Goal: Information Seeking & Learning: Learn about a topic

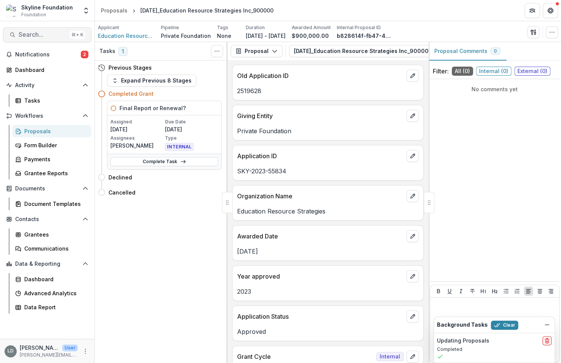
scroll to position [148, 0]
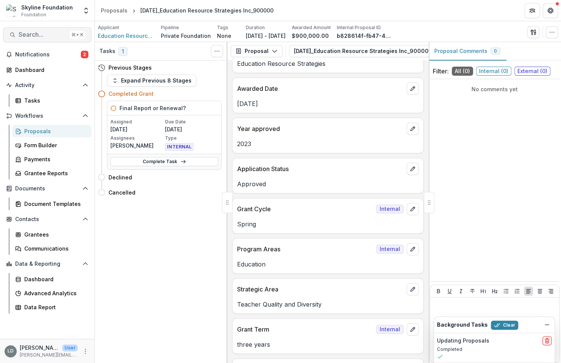
click at [49, 34] on span "Search..." at bounding box center [43, 34] width 48 height 7
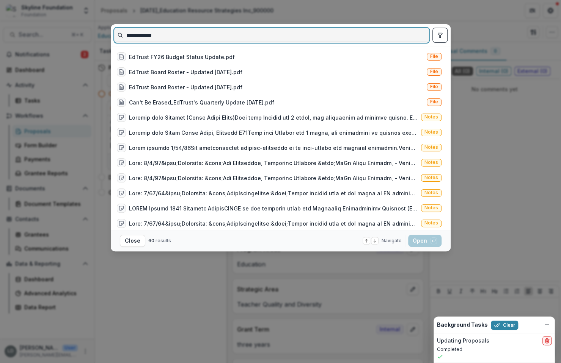
scroll to position [0, 0]
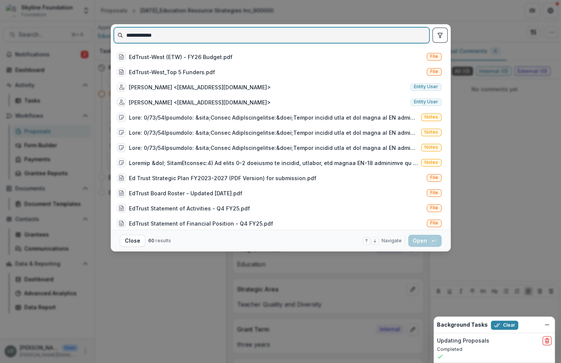
click at [132, 34] on input "**********" at bounding box center [271, 35] width 315 height 12
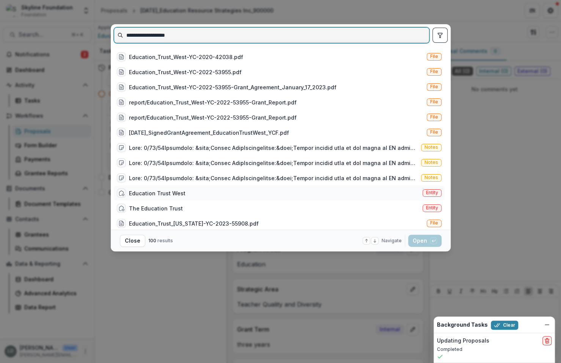
type input "**********"
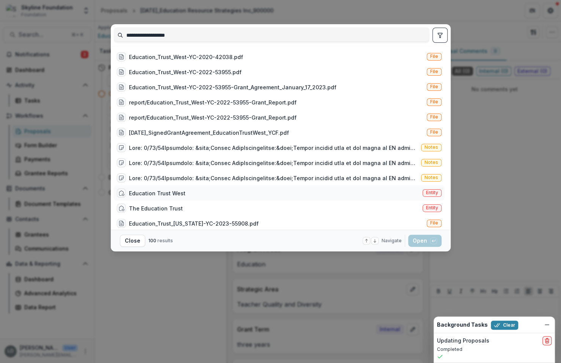
click at [190, 194] on div "Education Trust West Entity" at bounding box center [279, 193] width 331 height 15
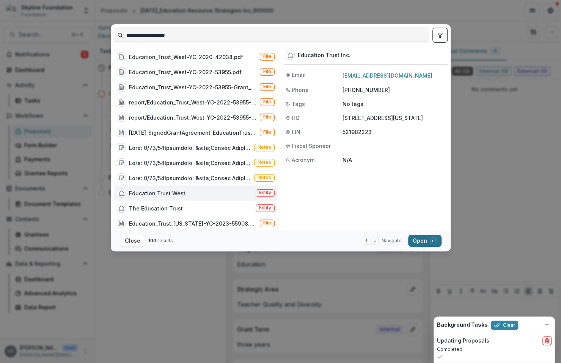
click at [417, 243] on button "Open with enter key" at bounding box center [424, 241] width 33 height 12
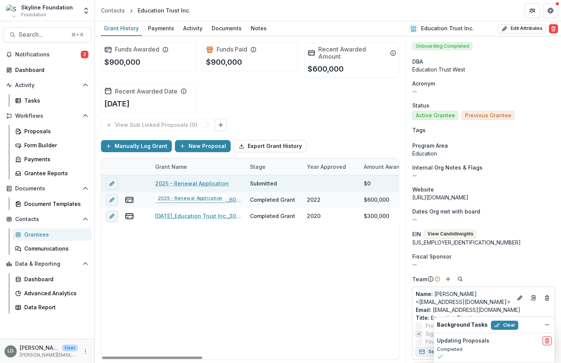
click at [195, 180] on link "2025 - Renewal Application" at bounding box center [192, 184] width 74 height 8
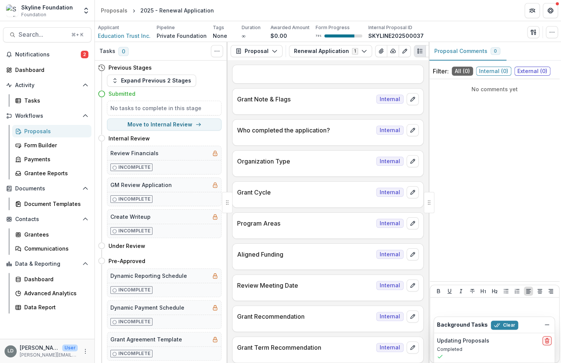
scroll to position [0, 7]
click at [382, 50] on icon "button" at bounding box center [385, 51] width 6 height 6
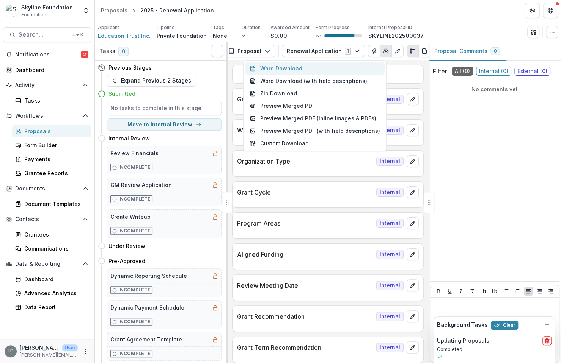
click at [289, 67] on button "Word Download" at bounding box center [314, 68] width 139 height 13
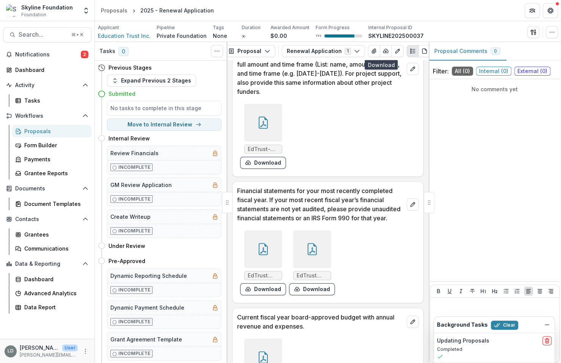
scroll to position [1852, 0]
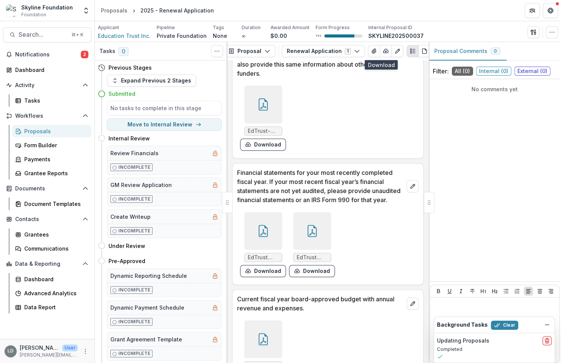
click at [268, 224] on div at bounding box center [263, 231] width 38 height 38
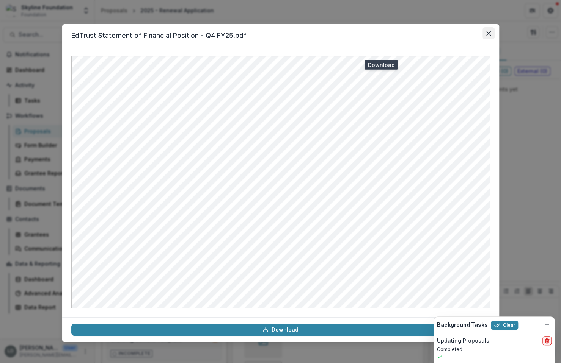
click at [487, 33] on icon "Close" at bounding box center [488, 33] width 5 height 5
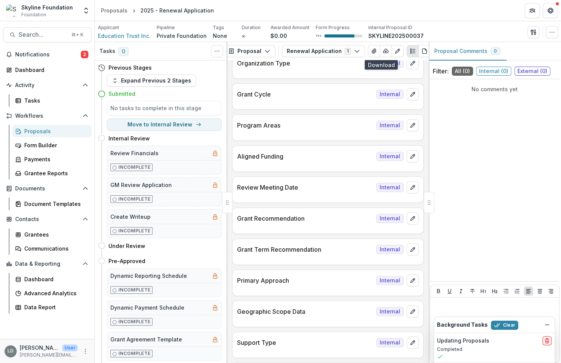
scroll to position [0, 0]
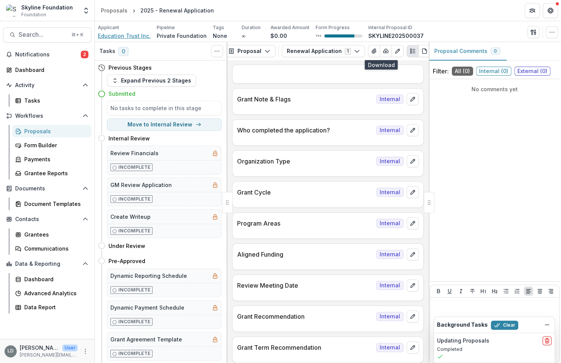
click at [136, 38] on span "Education Trust Inc." at bounding box center [124, 36] width 53 height 8
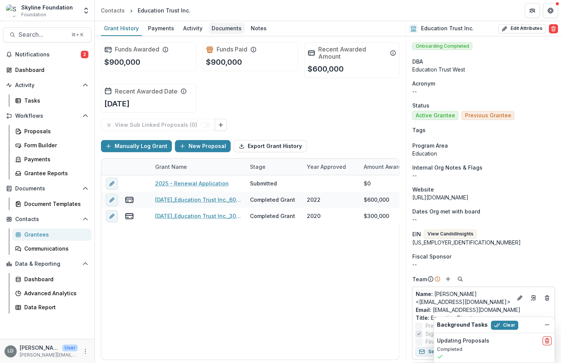
click at [232, 29] on div "Documents" at bounding box center [226, 28] width 36 height 11
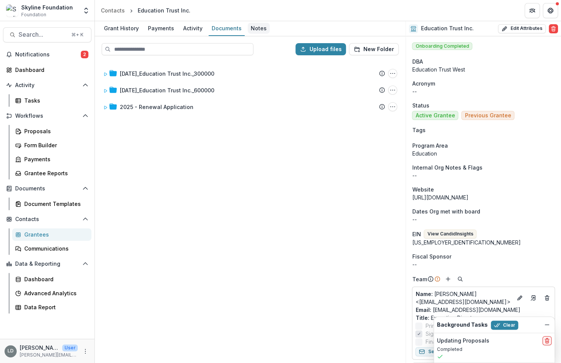
click at [254, 27] on div "Notes" at bounding box center [259, 28] width 22 height 11
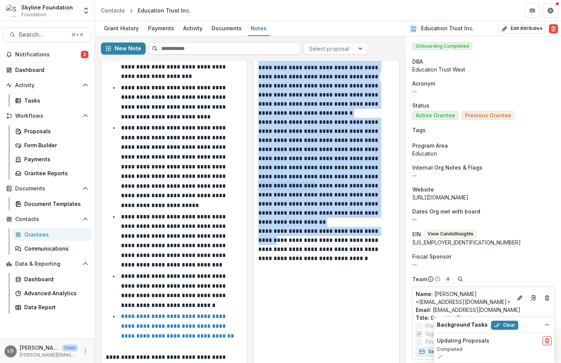
scroll to position [445, 0]
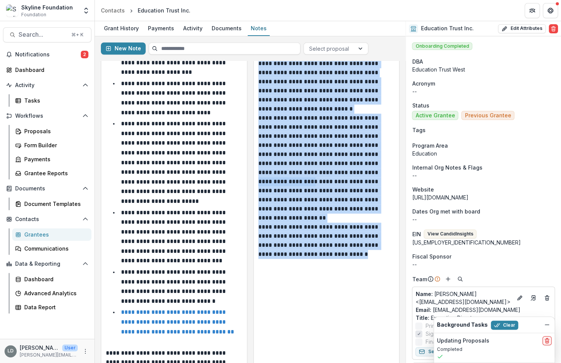
drag, startPoint x: 257, startPoint y: 105, endPoint x: 351, endPoint y: 240, distance: 164.6
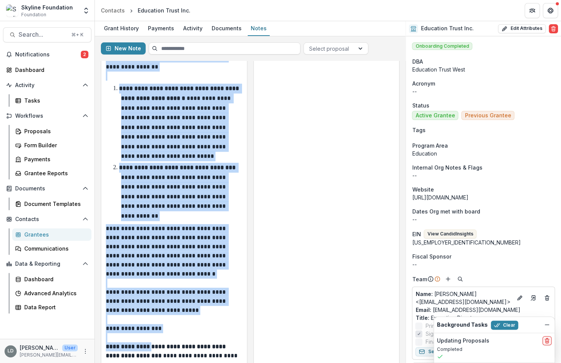
scroll to position [1900, 0]
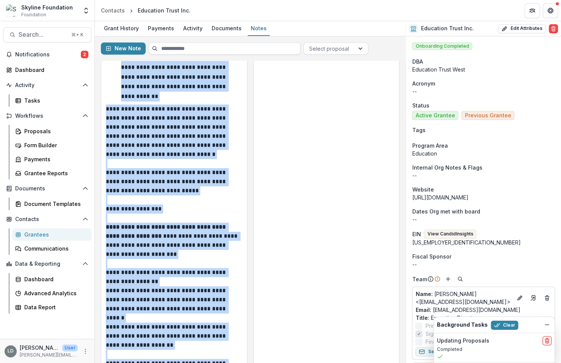
drag, startPoint x: 106, startPoint y: 120, endPoint x: 211, endPoint y: 325, distance: 230.5
copy div "**********"
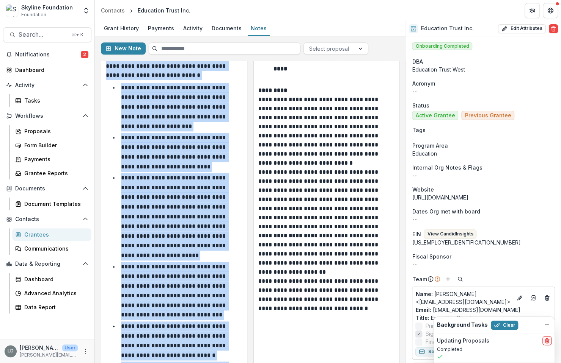
scroll to position [364, 0]
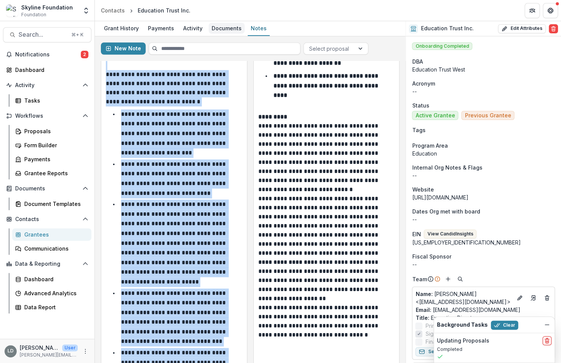
click at [227, 31] on div "Documents" at bounding box center [226, 28] width 36 height 11
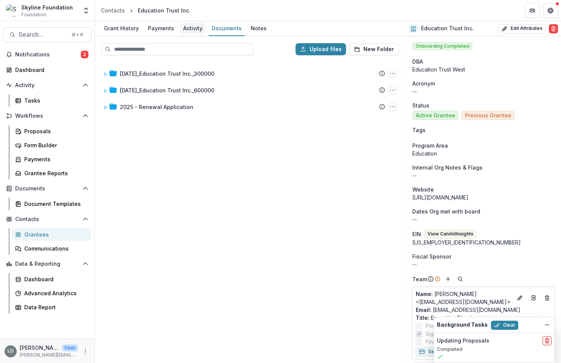
click at [189, 30] on div "Activity" at bounding box center [192, 28] width 25 height 11
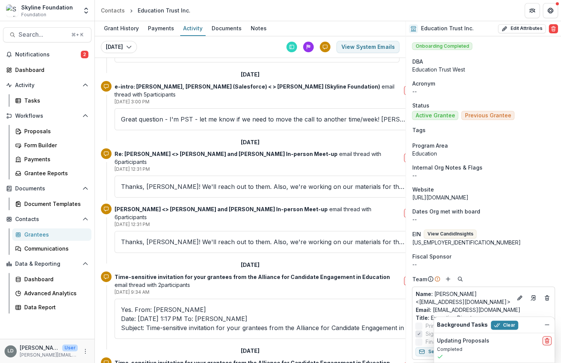
scroll to position [55, 0]
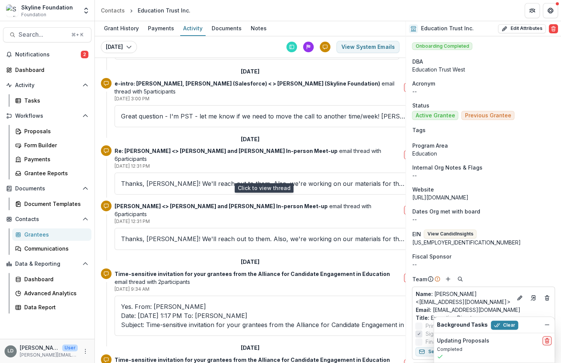
click at [162, 179] on p "Thanks, [PERSON_NAME]! We'll reach out to them. Also, we're working on our mate…" at bounding box center [263, 183] width 285 height 9
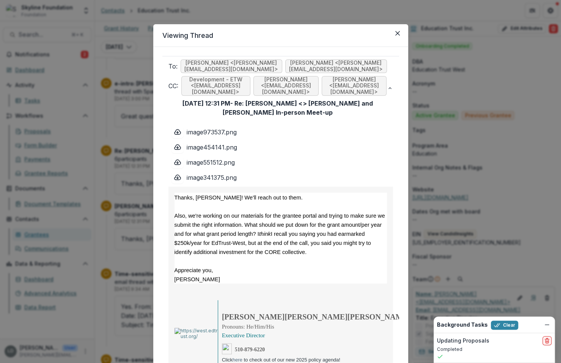
click at [136, 187] on div "Viewing Thread To: [PERSON_NAME] <[PERSON_NAME][EMAIL_ADDRESS][DOMAIN_NAME]> [P…" at bounding box center [280, 181] width 561 height 363
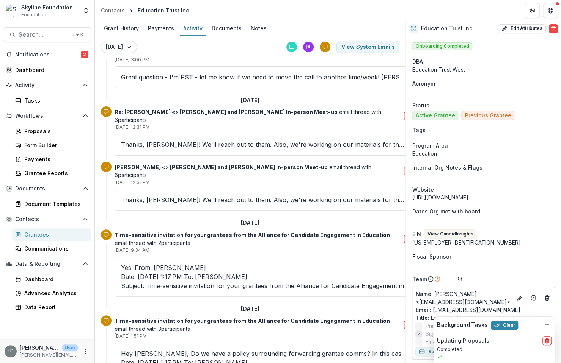
scroll to position [96, 0]
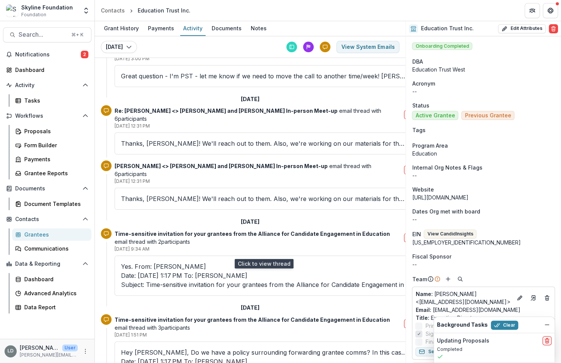
click at [157, 262] on p "Yes. From: [PERSON_NAME] Date: [DATE] 1:17 PM To: [PERSON_NAME] Subject: Time-s…" at bounding box center [263, 275] width 285 height 27
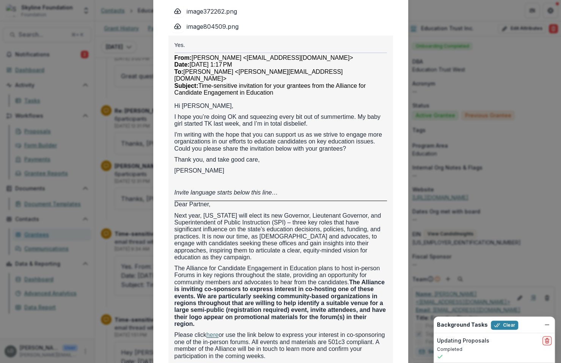
scroll to position [0, 0]
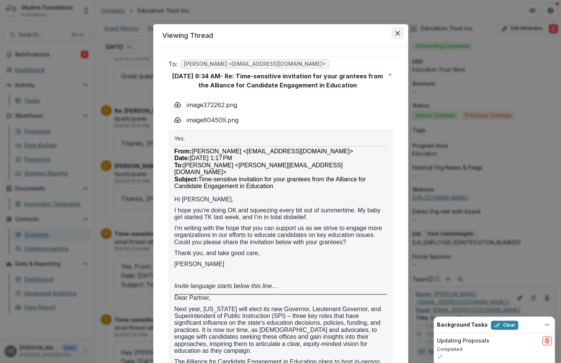
click at [395, 33] on icon "Close" at bounding box center [397, 33] width 5 height 5
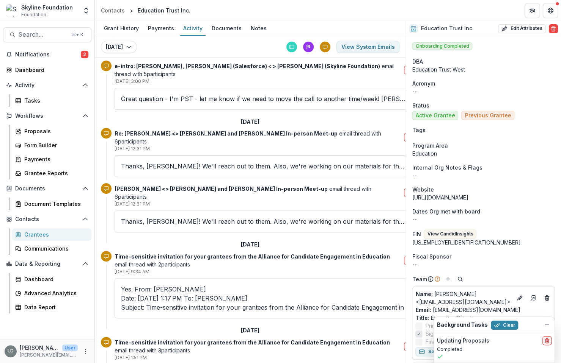
scroll to position [72, 0]
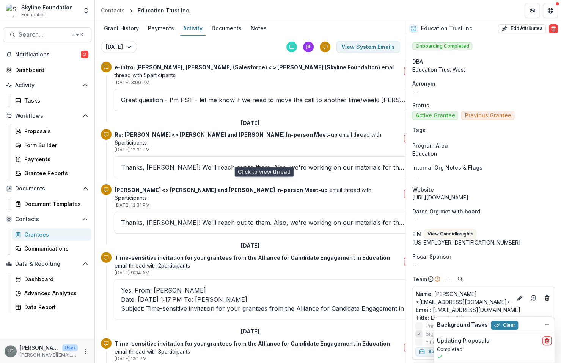
click at [246, 163] on p "Thanks, [PERSON_NAME]! We'll reach out to them. Also, we're working on our mate…" at bounding box center [263, 167] width 285 height 9
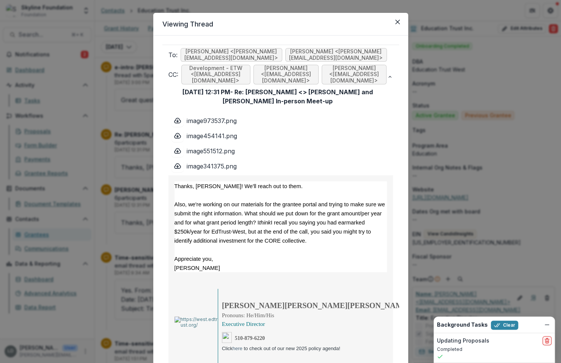
scroll to position [17, 0]
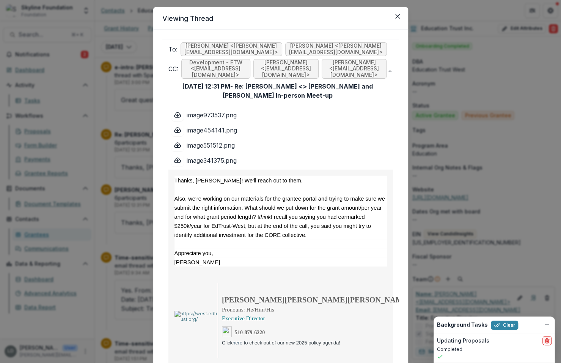
click at [147, 220] on div "Viewing Thread To: [PERSON_NAME] <[PERSON_NAME][EMAIL_ADDRESS][DOMAIN_NAME]> [P…" at bounding box center [280, 181] width 561 height 363
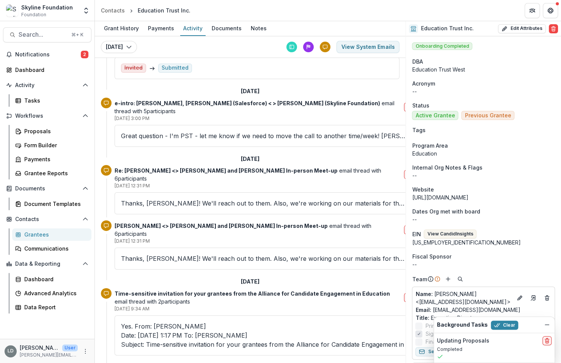
scroll to position [34, 0]
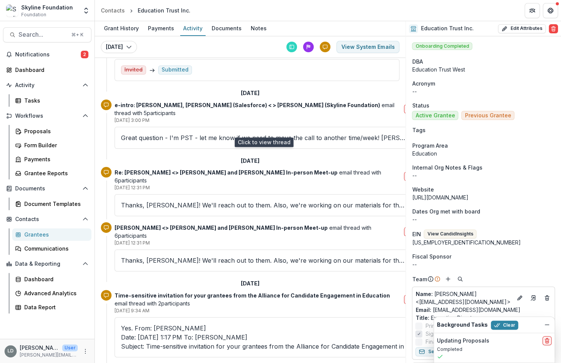
click at [196, 133] on p "Great question - I'm PST - let me know if we need to move the call to another t…" at bounding box center [263, 137] width 285 height 9
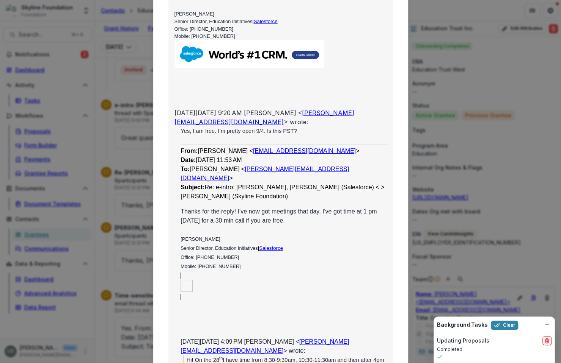
scroll to position [0, 0]
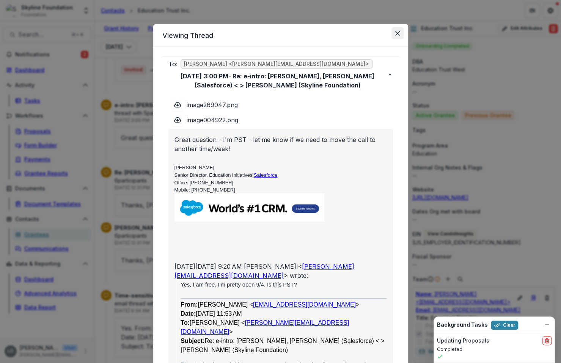
click at [396, 36] on button "Close" at bounding box center [397, 33] width 12 height 12
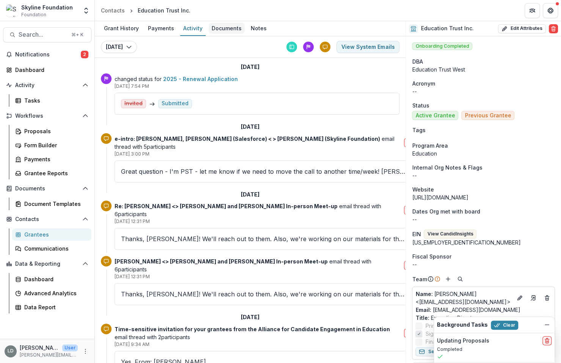
click at [218, 31] on div "Documents" at bounding box center [226, 28] width 36 height 11
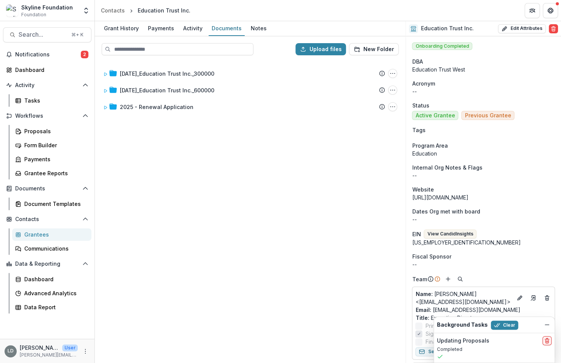
click at [266, 33] on div "Grant History Payments Activity Documents Notes" at bounding box center [250, 28] width 310 height 15
click at [248, 29] on div "Notes" at bounding box center [259, 28] width 22 height 11
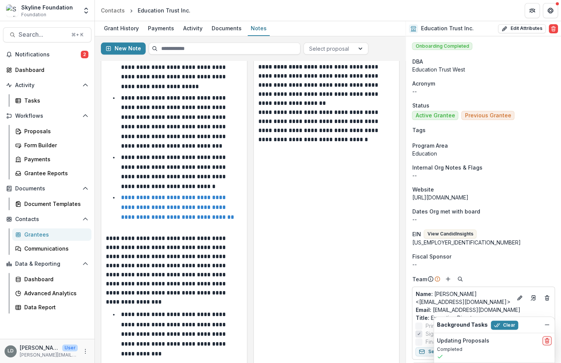
scroll to position [519, 0]
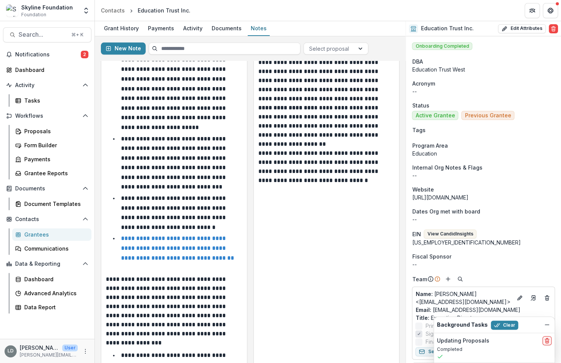
click at [196, 236] on link "**********" at bounding box center [177, 248] width 113 height 25
click at [49, 31] on span "Search..." at bounding box center [43, 34] width 48 height 7
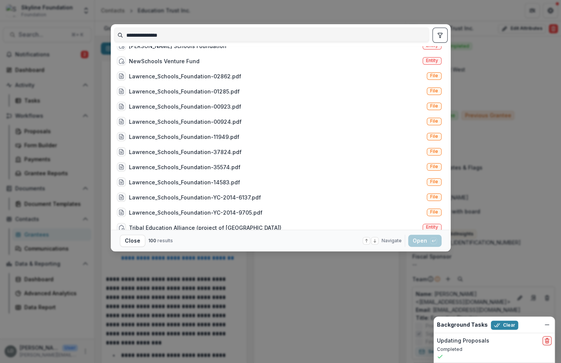
scroll to position [598, 0]
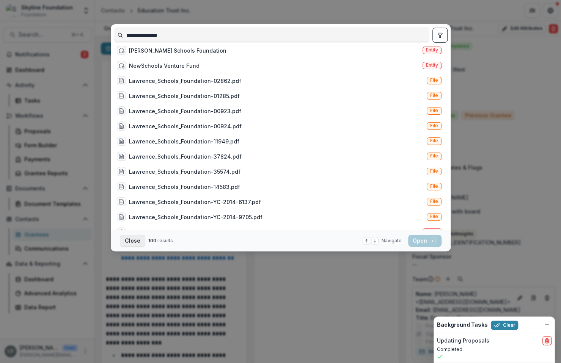
type input "**********"
click at [138, 243] on button "Close" at bounding box center [132, 241] width 25 height 12
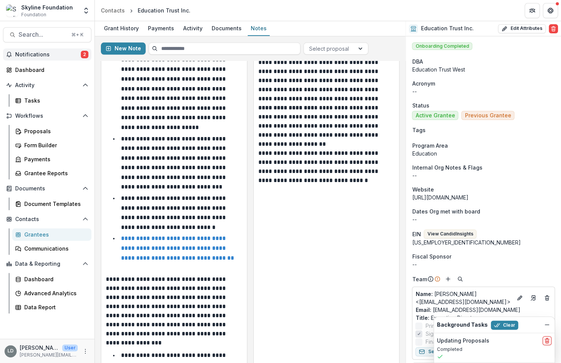
click at [49, 57] on span "Notifications" at bounding box center [48, 55] width 66 height 6
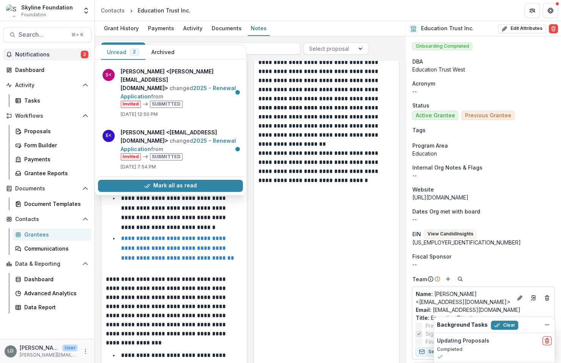
click at [49, 57] on span "Notifications" at bounding box center [48, 55] width 66 height 6
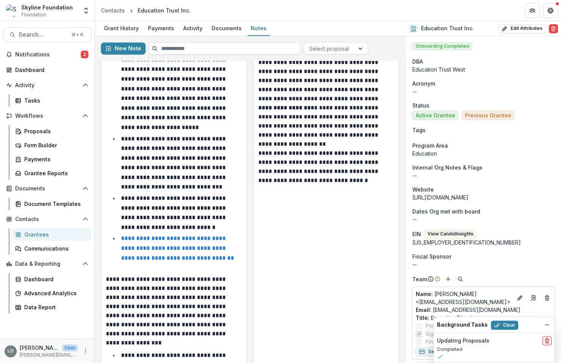
click at [39, 236] on div "Grantees" at bounding box center [54, 235] width 61 height 8
